Goal: Transaction & Acquisition: Purchase product/service

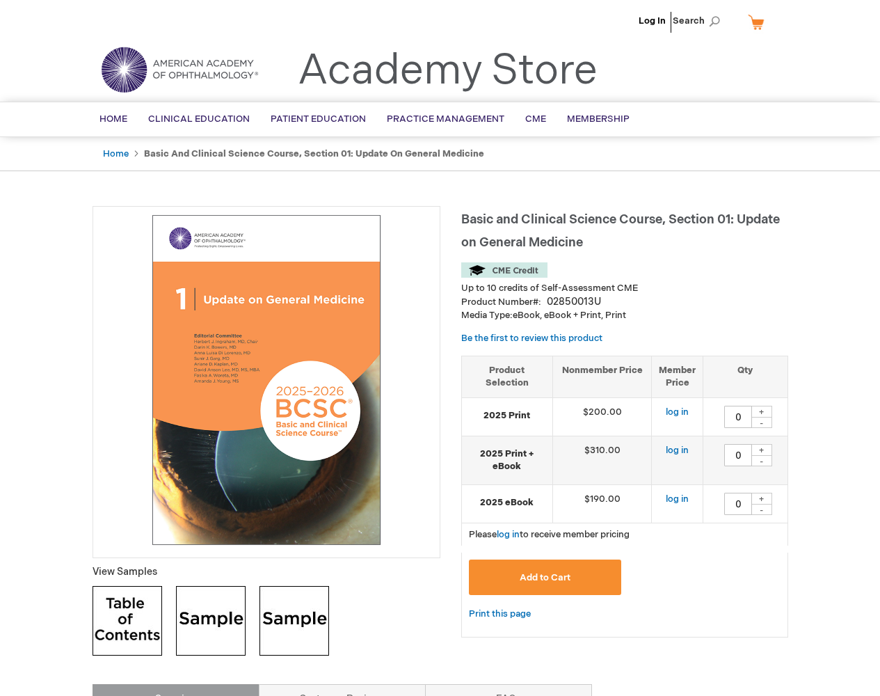
click at [738, 416] on input "0" at bounding box center [739, 417] width 28 height 22
type input "1"
click at [545, 577] on span "Add to Cart" at bounding box center [545, 577] width 51 height 11
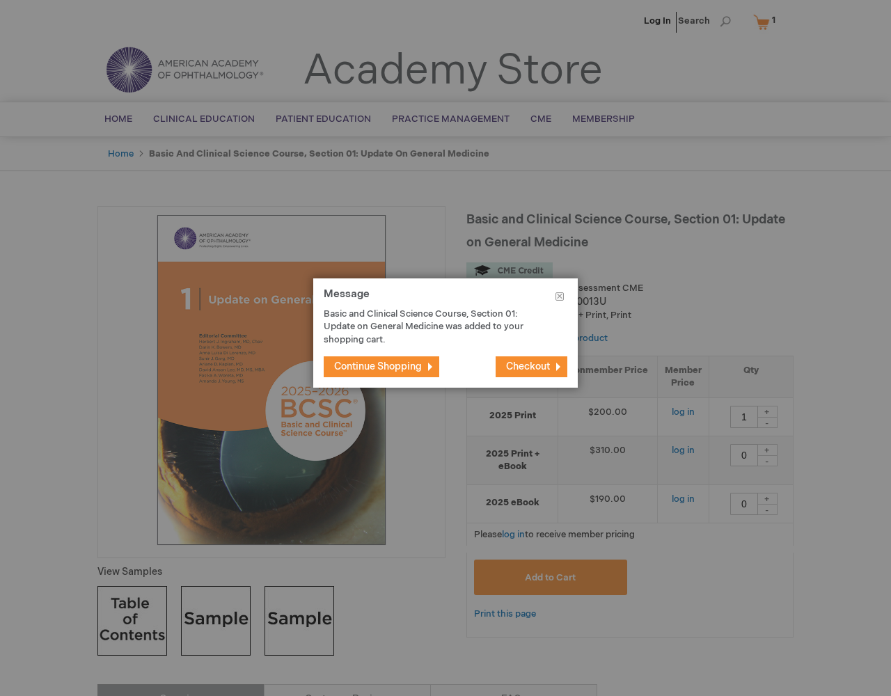
click at [560, 299] on button "Close" at bounding box center [559, 299] width 36 height 42
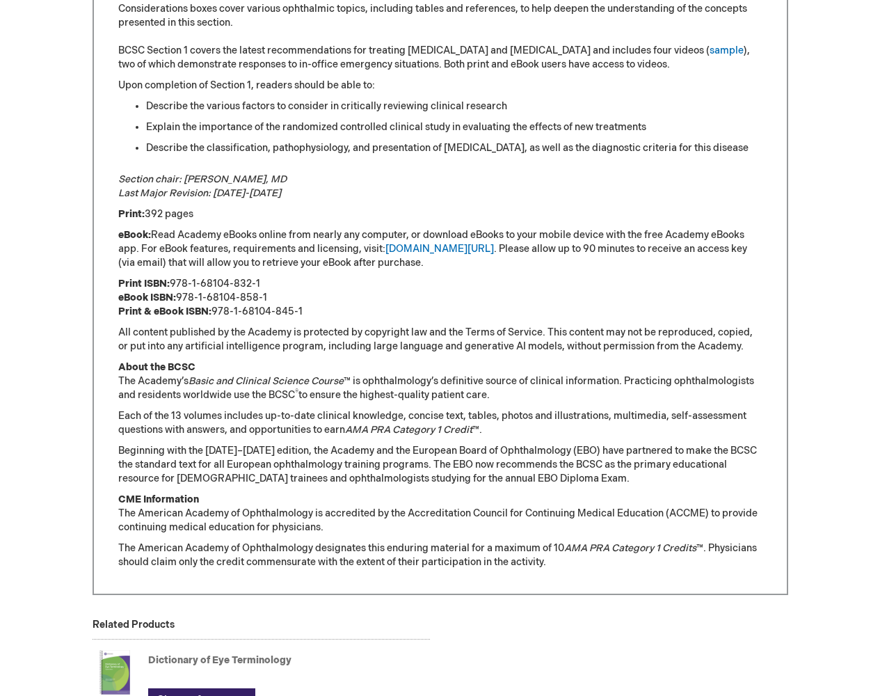
scroll to position [1114, 0]
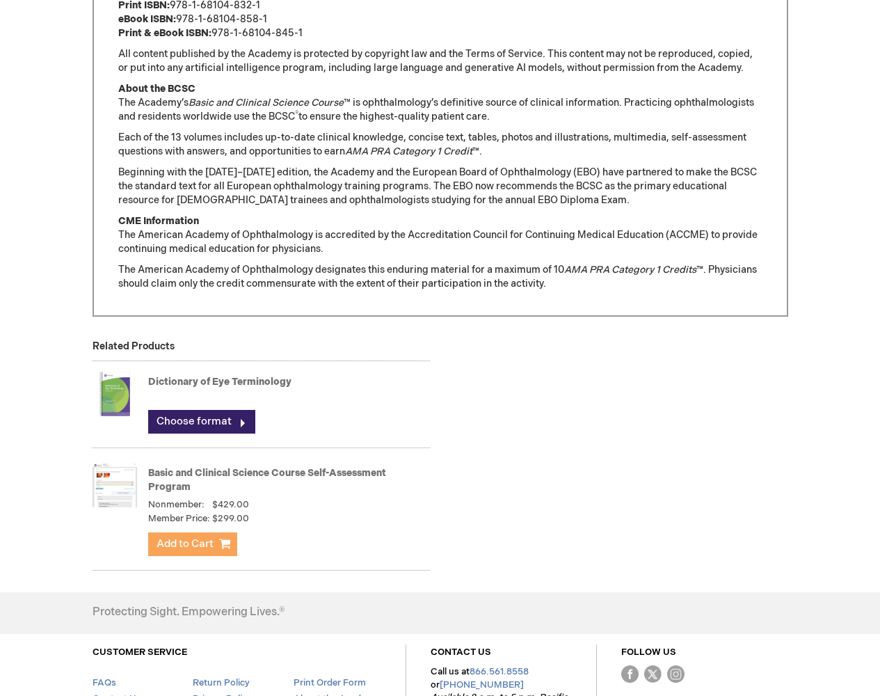
click at [192, 544] on span "Add to Cart" at bounding box center [185, 543] width 57 height 13
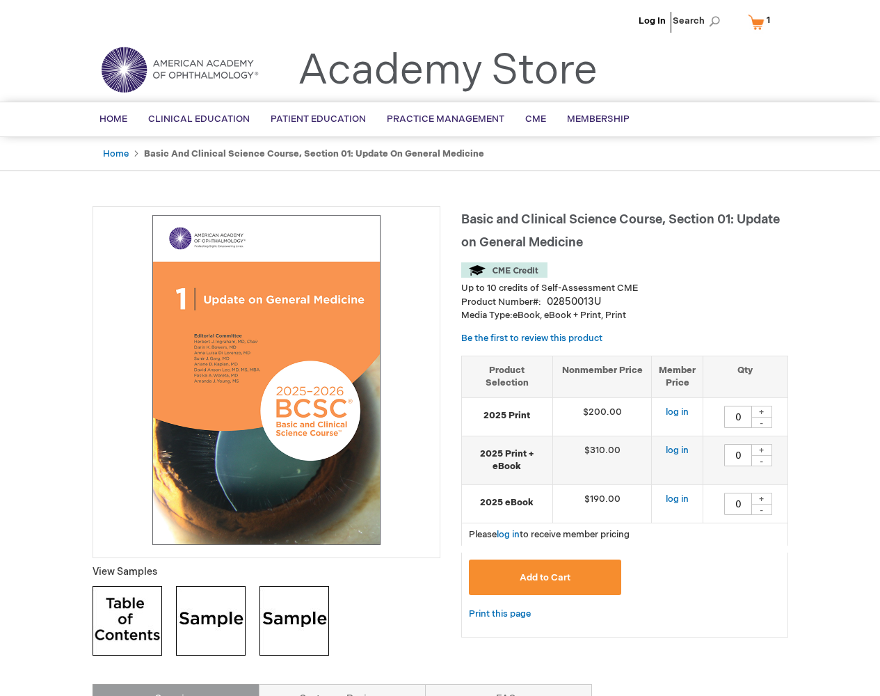
click at [762, 22] on link "My Cart 1 1 items" at bounding box center [762, 22] width 34 height 24
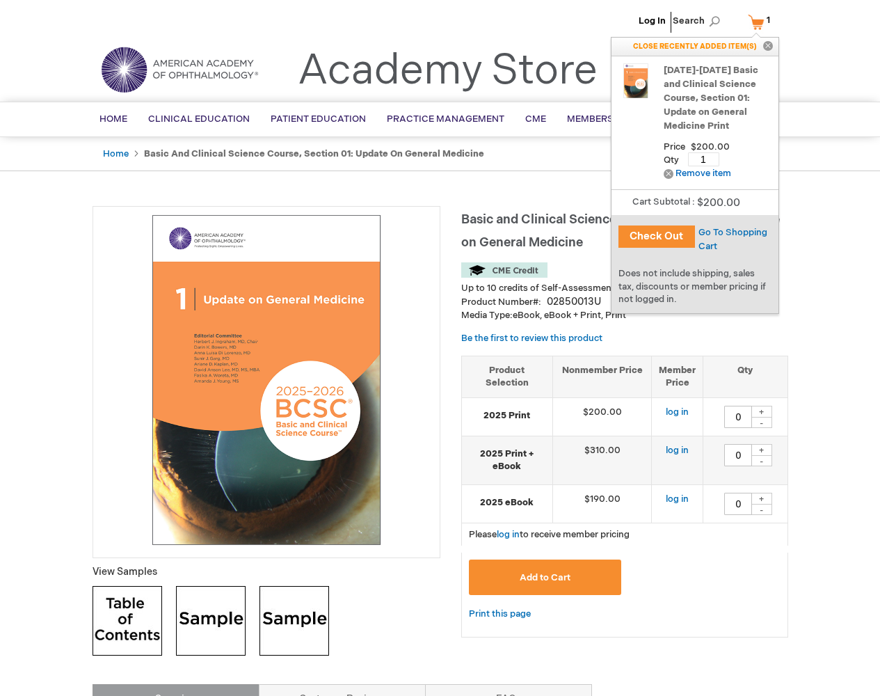
click at [656, 237] on button "Check Out" at bounding box center [657, 237] width 77 height 22
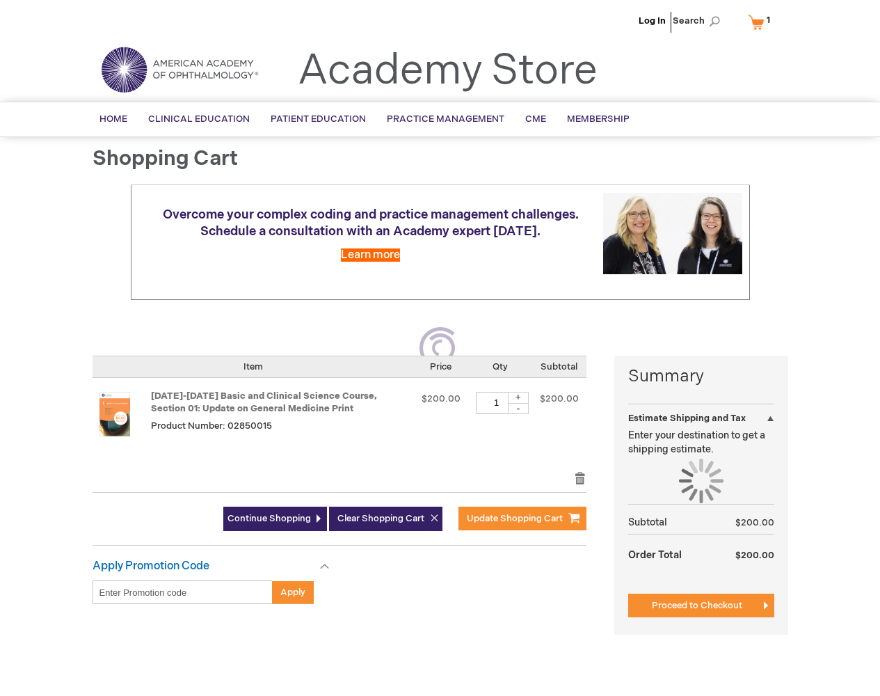
select select "US"
